Goal: Information Seeking & Learning: Learn about a topic

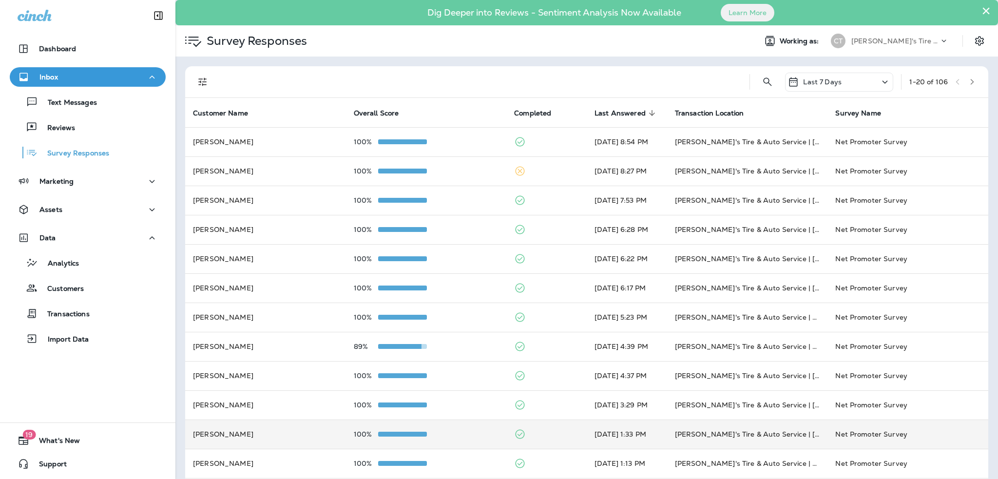
scroll to position [243, 0]
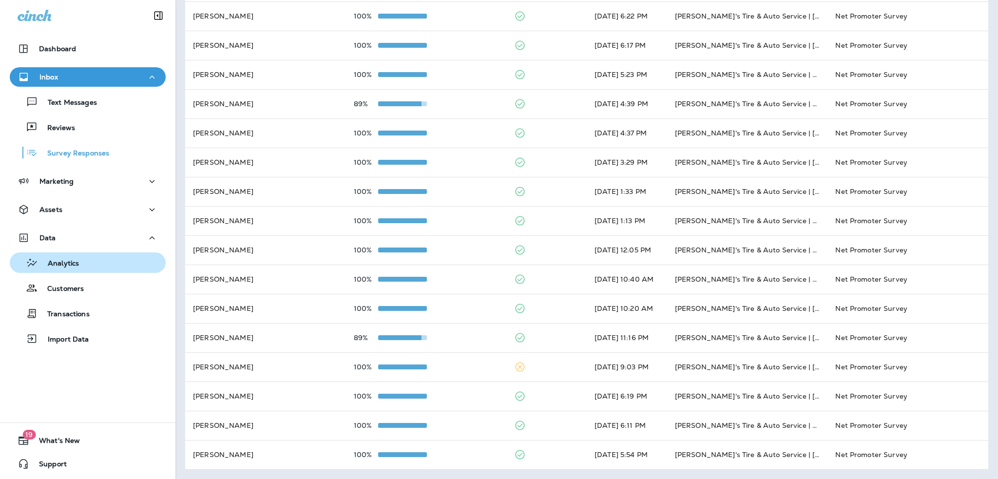
click at [71, 270] on button "Analytics" at bounding box center [88, 262] width 156 height 20
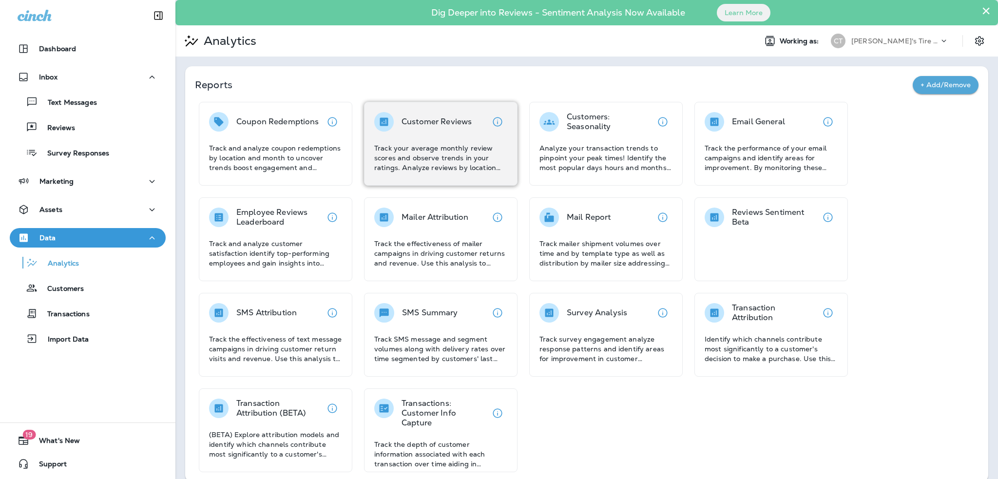
click at [407, 126] on p "Customer Reviews" at bounding box center [436, 122] width 70 height 10
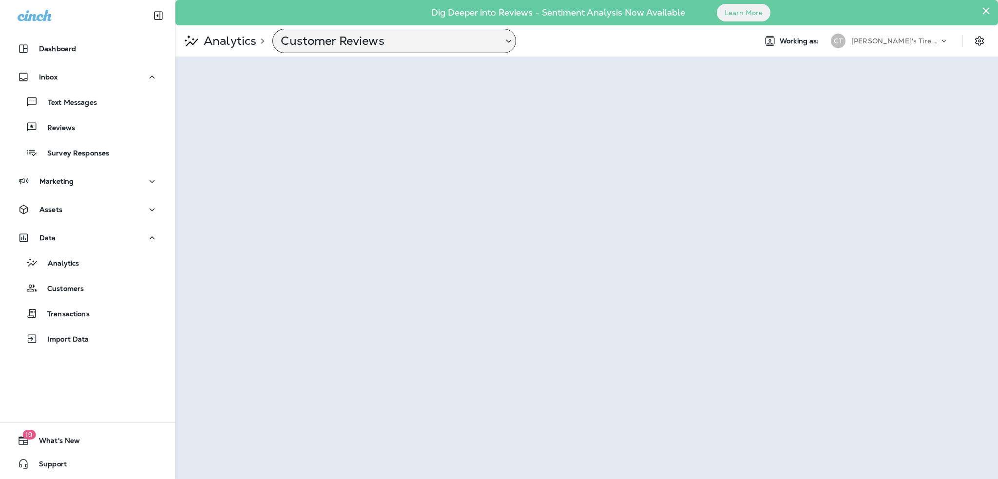
click at [502, 40] on div "Customer Reviews" at bounding box center [388, 41] width 230 height 15
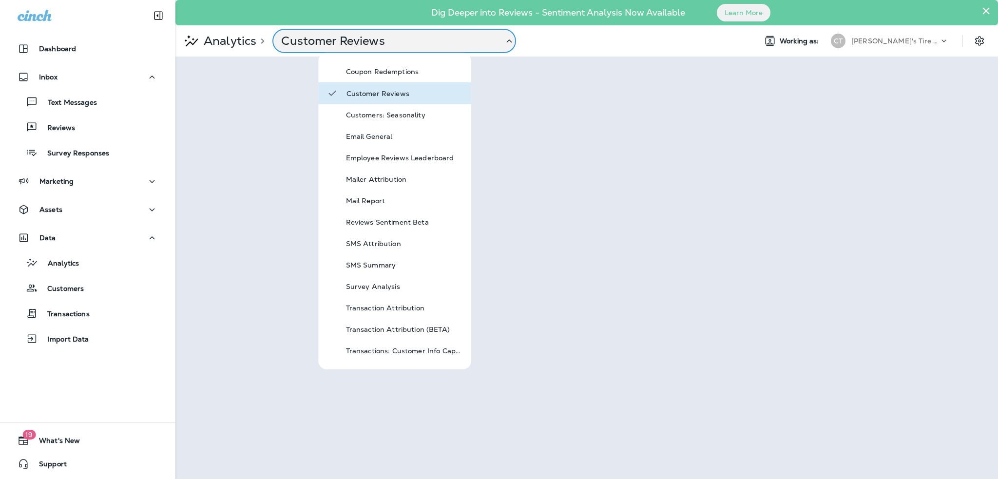
click at [555, 40] on div "Analytics > Customer Reviews" at bounding box center [461, 41] width 573 height 24
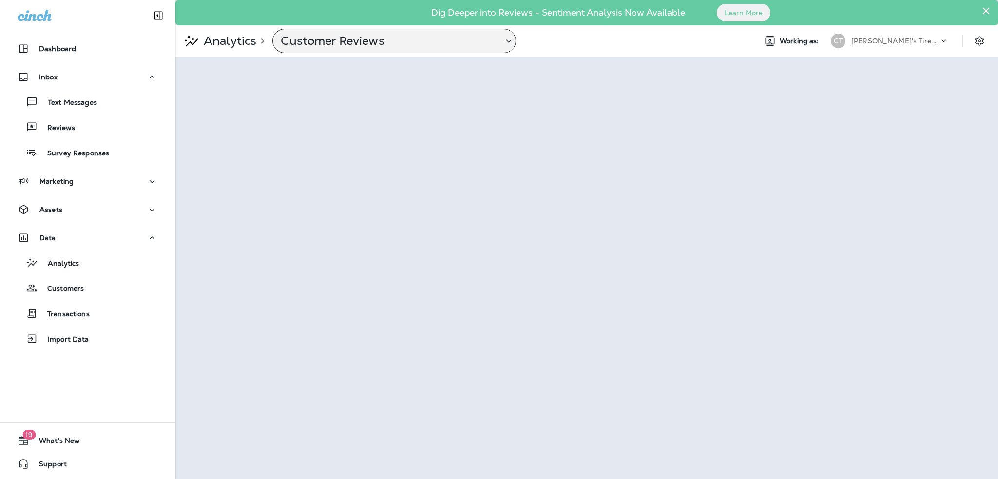
click at [344, 36] on p "Customer Reviews" at bounding box center [388, 41] width 214 height 15
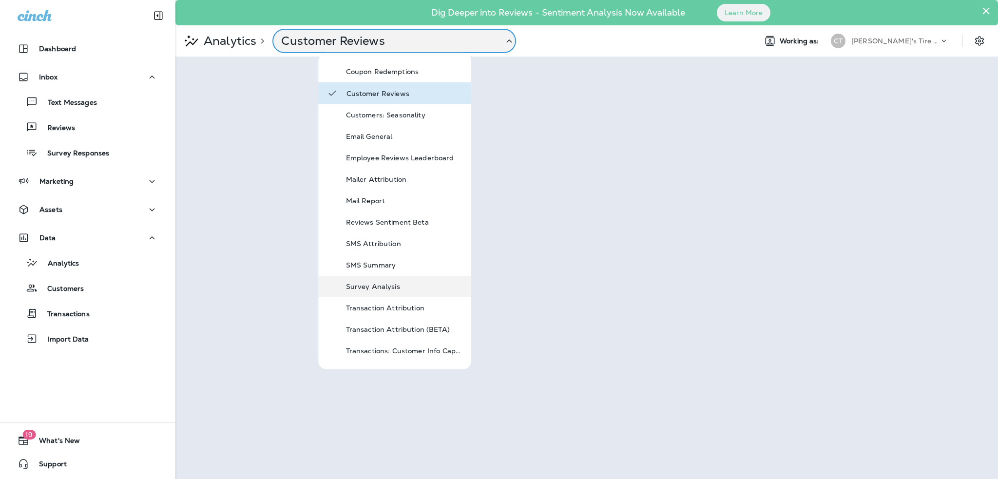
click at [384, 285] on p "Survey Analysis" at bounding box center [404, 287] width 117 height 8
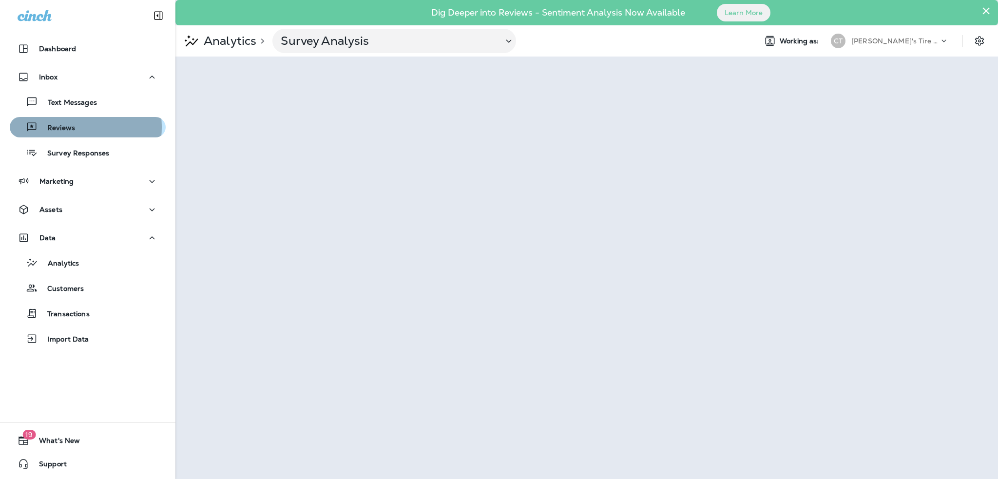
click at [72, 127] on p "Reviews" at bounding box center [57, 128] width 38 height 9
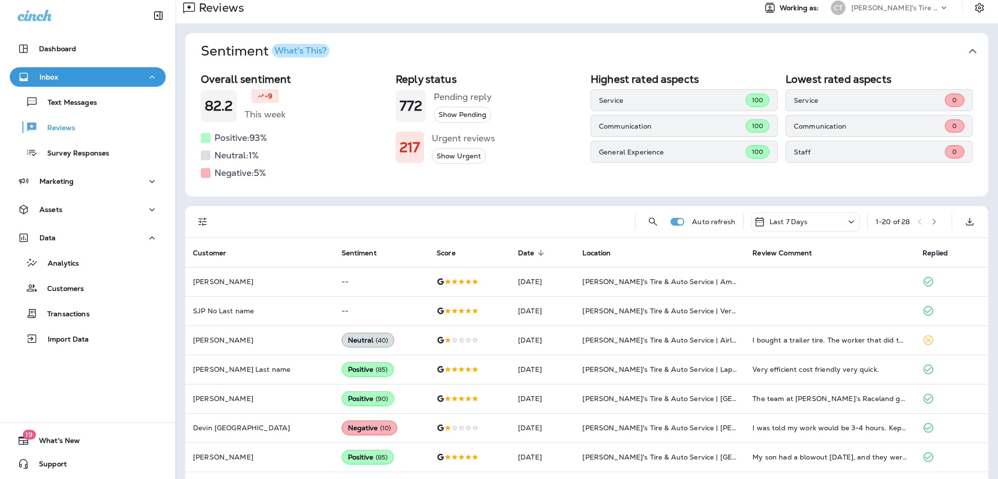
scroll to position [49, 0]
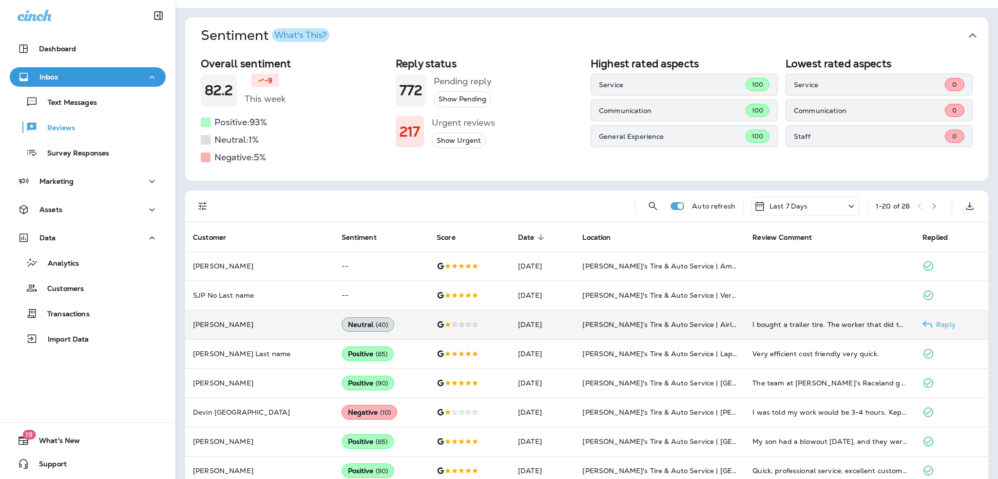
click at [547, 325] on td "[DATE]" at bounding box center [542, 324] width 64 height 29
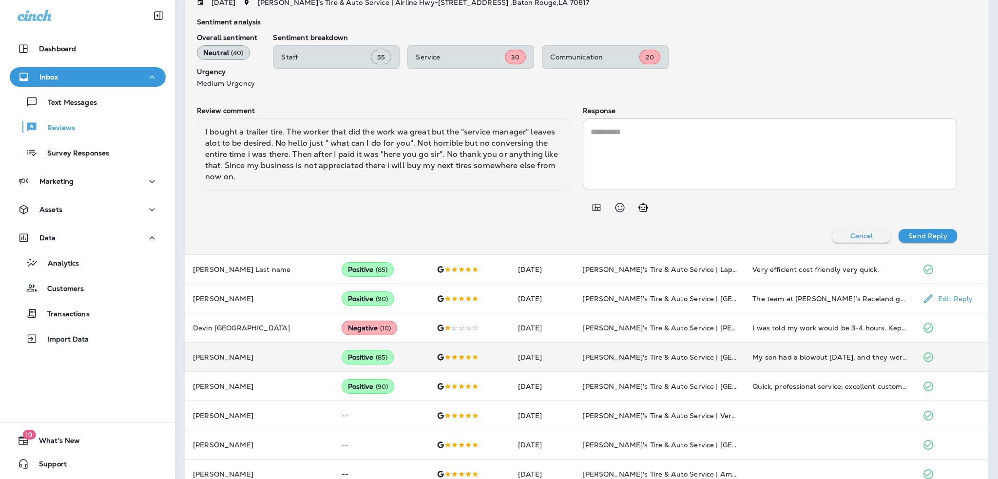
scroll to position [448, 0]
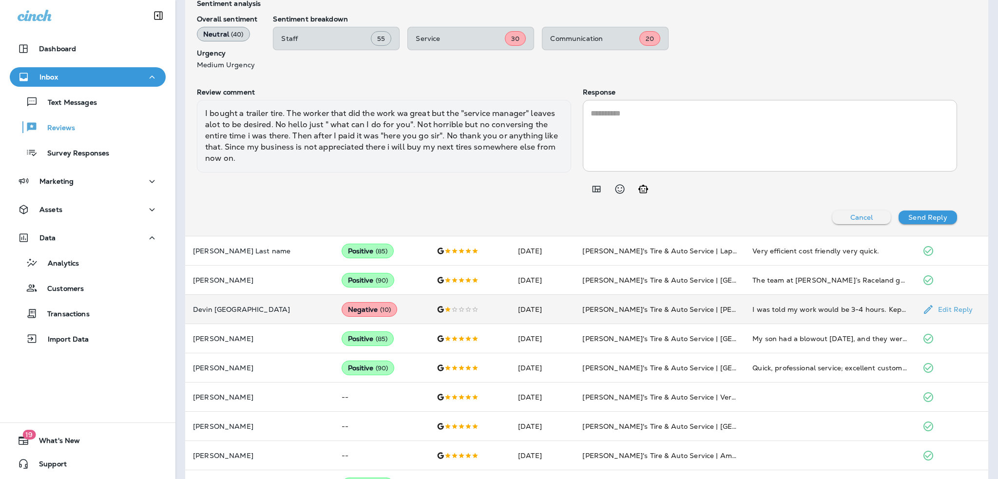
click at [455, 305] on div at bounding box center [470, 309] width 66 height 8
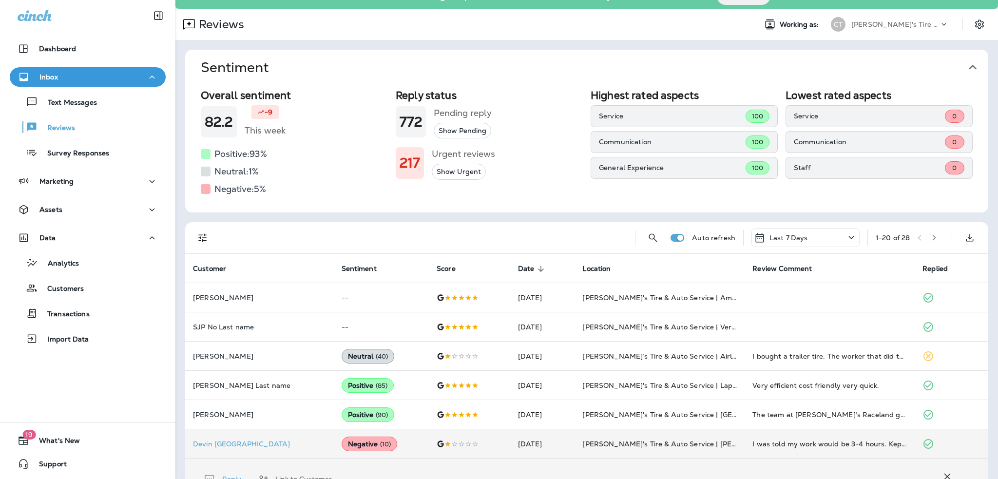
scroll to position [0, 0]
